Goal: Task Accomplishment & Management: Complete application form

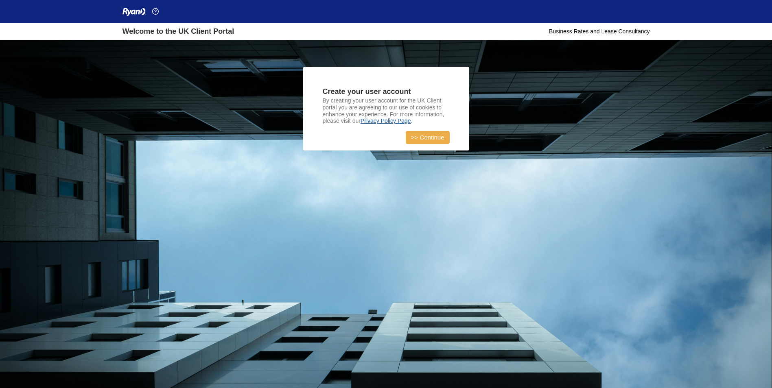
click at [435, 137] on link ">> Continue" at bounding box center [427, 137] width 44 height 13
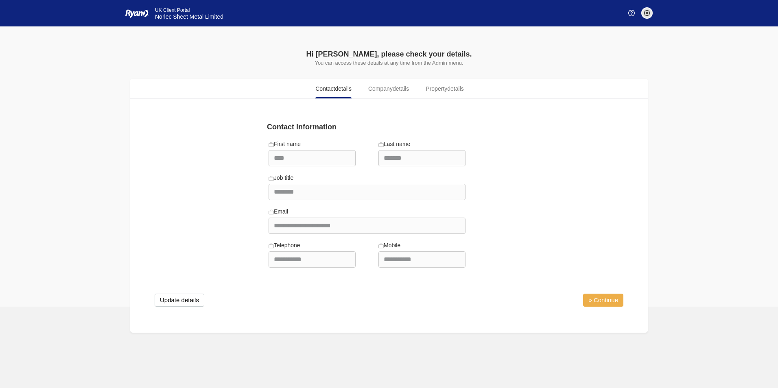
click at [597, 296] on link "» Continue" at bounding box center [603, 300] width 40 height 13
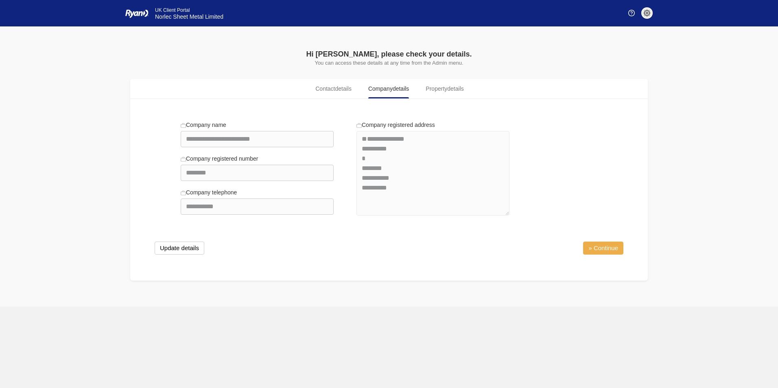
click at [605, 244] on link "» Continue" at bounding box center [603, 248] width 40 height 13
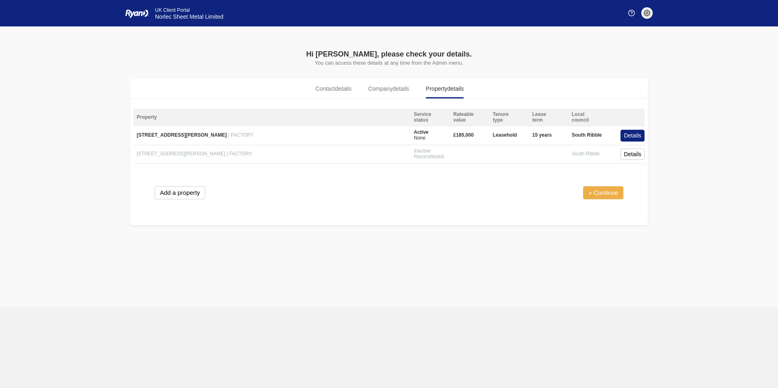
click at [608, 194] on link "» Continue" at bounding box center [603, 192] width 40 height 13
